Goal: Complete application form

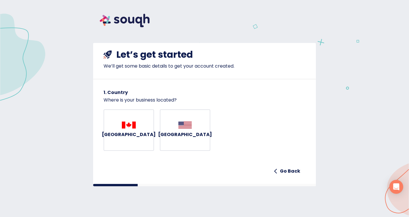
click at [131, 125] on img "button" at bounding box center [129, 124] width 14 height 7
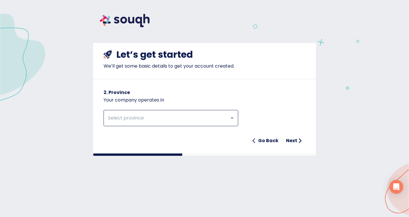
click at [141, 116] on input "text" at bounding box center [162, 117] width 113 height 11
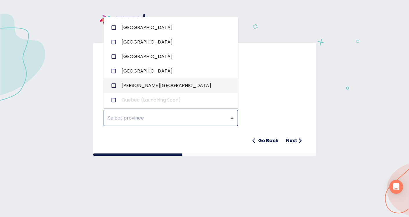
scroll to position [78, 0]
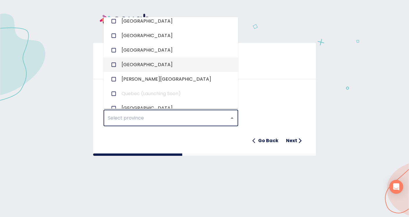
click at [114, 63] on input "checkbox" at bounding box center [113, 64] width 11 height 11
checkbox input "true"
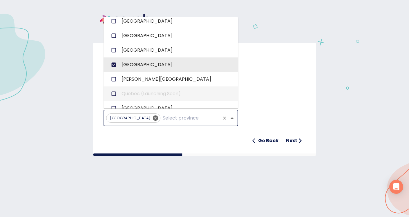
click at [203, 179] on div "Let’s get started We’ll get some basic details to get your account created. 2. …" at bounding box center [204, 112] width 409 height 224
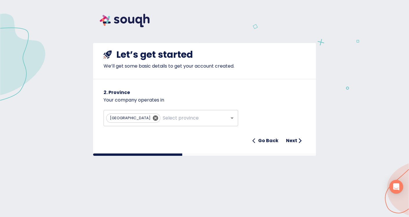
click at [295, 140] on h6 "Next" at bounding box center [291, 141] width 11 height 8
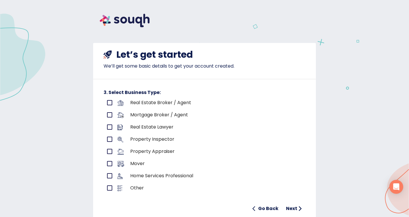
click at [110, 103] on input "primary checkbox" at bounding box center [109, 103] width 12 height 12
checkbox input "true"
click at [111, 117] on input "primary checkbox" at bounding box center [109, 115] width 12 height 12
checkbox input "true"
click at [110, 103] on input "primary checkbox" at bounding box center [109, 103] width 12 height 12
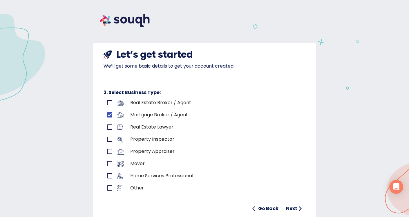
checkbox input "true"
checkbox input "false"
click at [288, 209] on h6 "Next" at bounding box center [291, 208] width 11 height 8
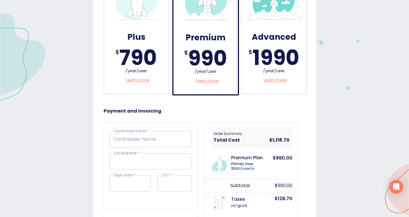
scroll to position [185, 0]
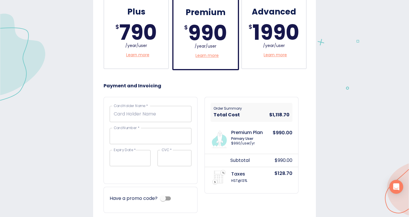
click at [285, 183] on p "$128.70" at bounding box center [283, 177] width 18 height 14
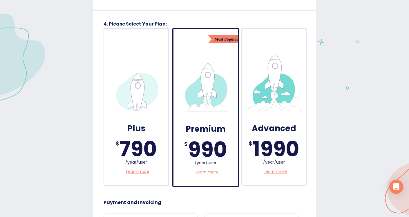
scroll to position [0, 0]
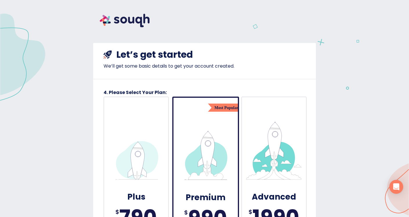
click at [137, 24] on img at bounding box center [124, 20] width 63 height 27
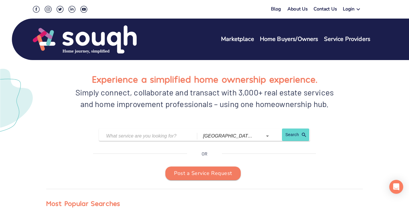
scroll to position [2, 0]
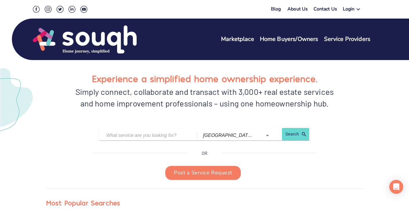
click at [121, 78] on h1 "Experience a simplified home ownership experience." at bounding box center [204, 78] width 225 height 15
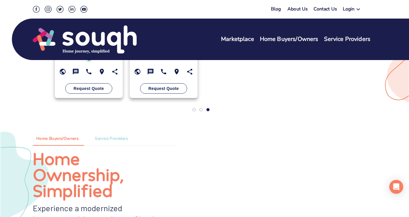
scroll to position [0, 0]
